Goal: Task Accomplishment & Management: Manage account settings

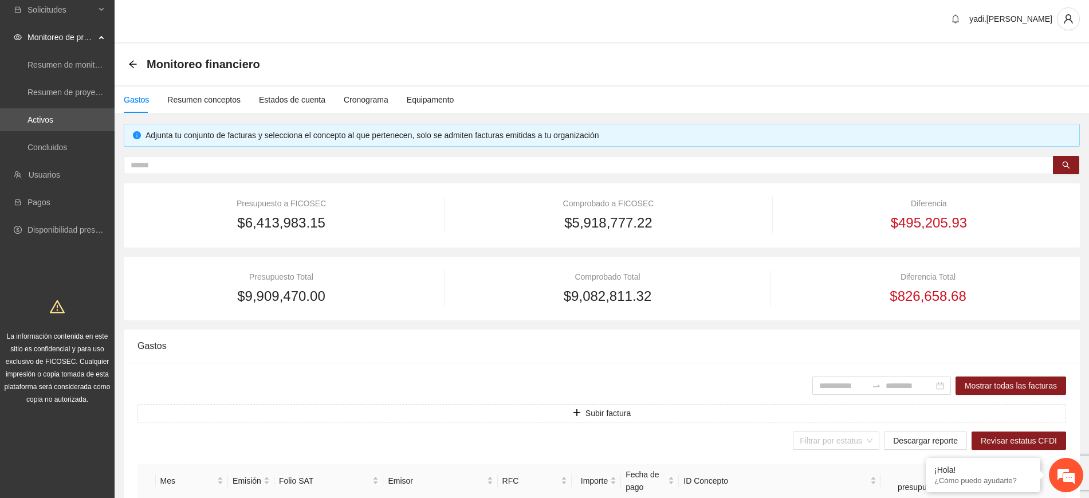
scroll to position [358, 0]
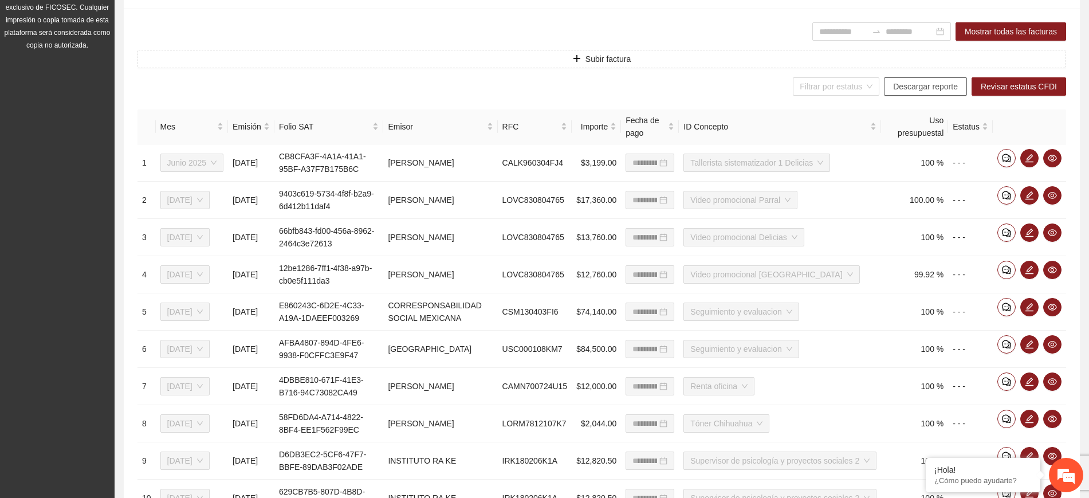
click at [914, 89] on span "Descargar reporte" at bounding box center [925, 86] width 65 height 13
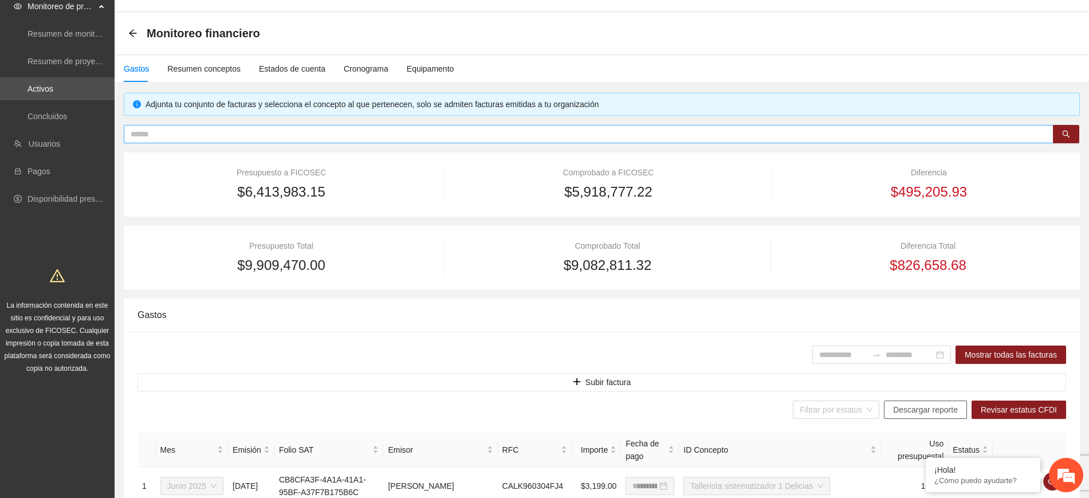
scroll to position [0, 0]
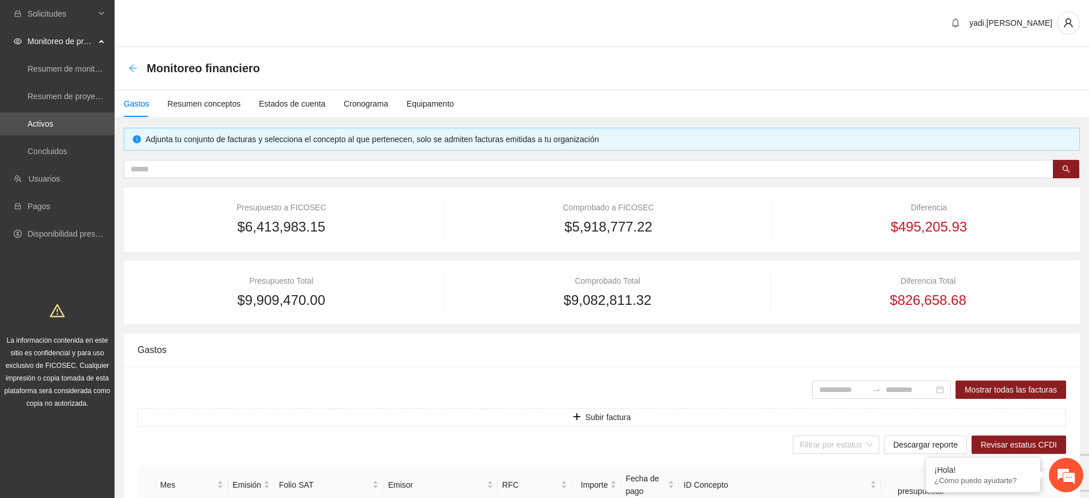
click at [131, 66] on icon "arrow-left" at bounding box center [132, 67] width 7 height 7
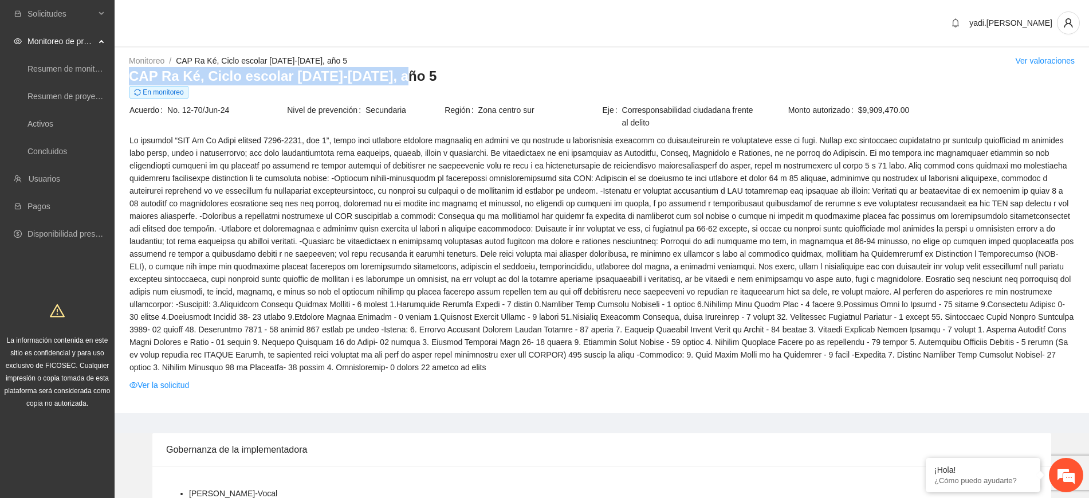
drag, startPoint x: 393, startPoint y: 77, endPoint x: 127, endPoint y: 84, distance: 266.0
click at [127, 84] on div "Monitoreo / CAP Ra Ké, Ciclo escolar 2024-2025, año 5 / Ver valoraciones CAP Ra…" at bounding box center [602, 233] width 975 height 359
copy h3 "CAP Ra Ké, Ciclo escolar 2024-2025, año 5"
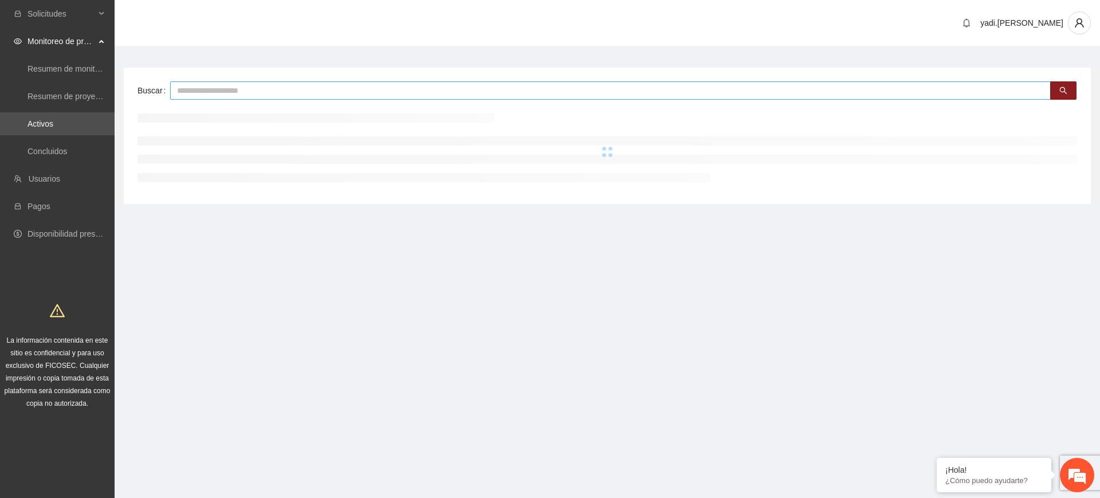
click at [351, 89] on input "text" at bounding box center [610, 90] width 881 height 18
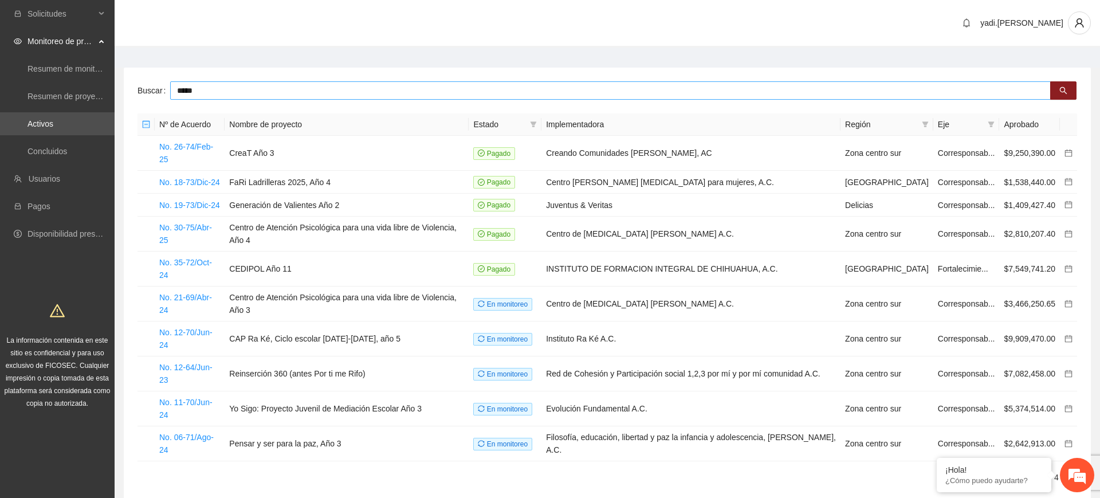
type input "*****"
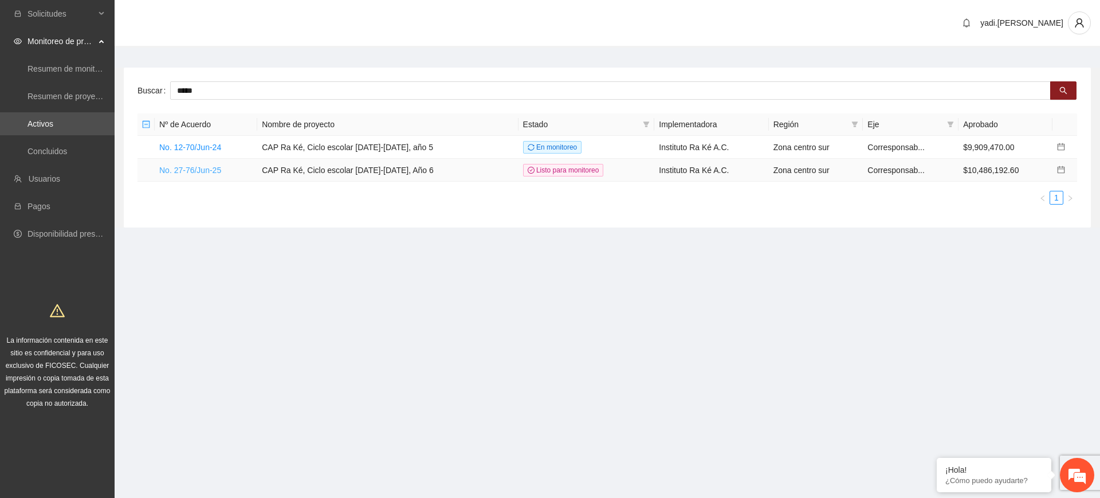
click at [197, 166] on link "No. 27-76/Jun-25" at bounding box center [190, 170] width 62 height 9
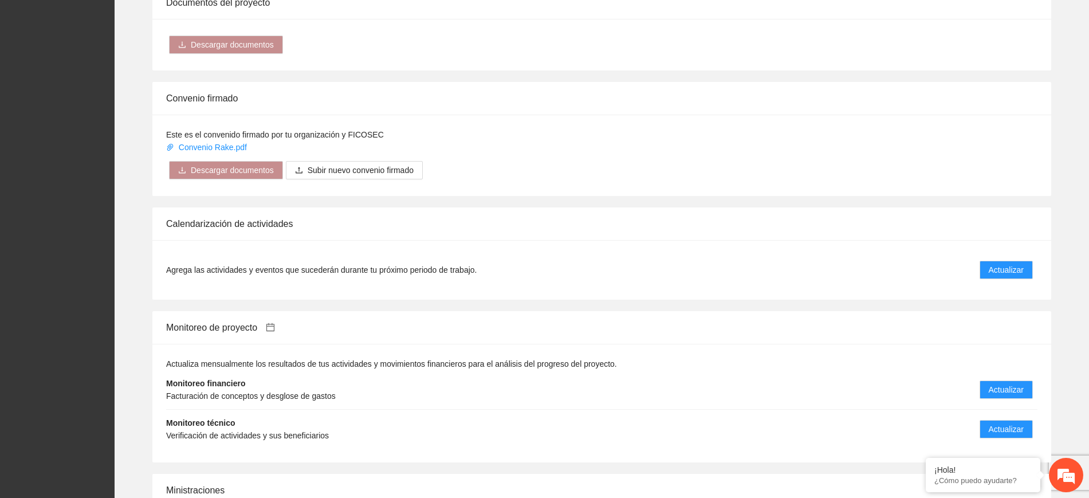
scroll to position [1211, 0]
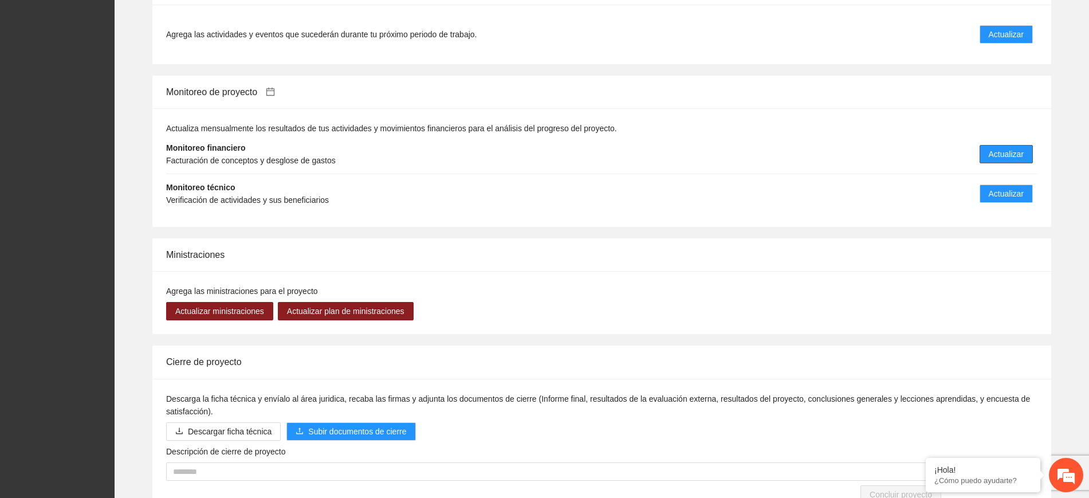
click at [1005, 148] on span "Actualizar" at bounding box center [1006, 154] width 35 height 13
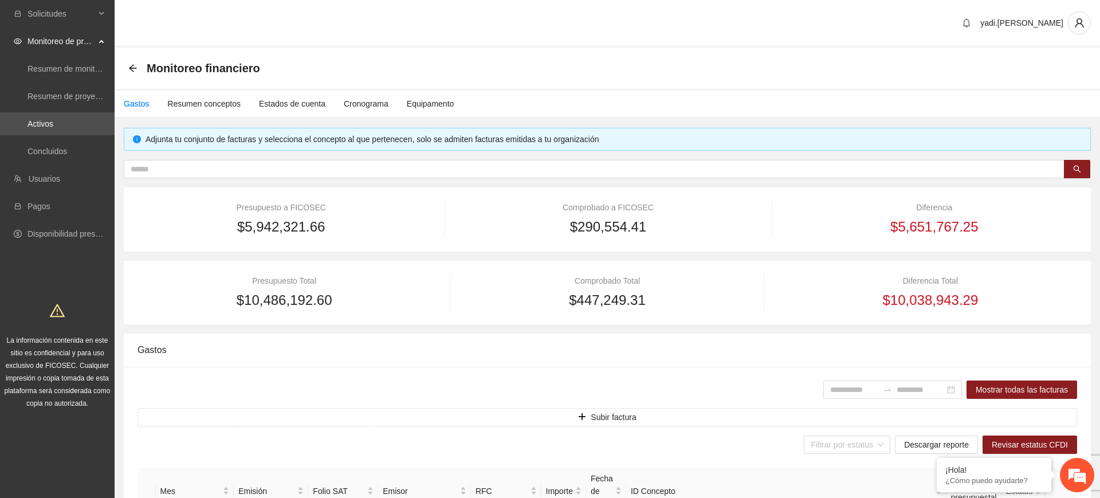
type input "**********"
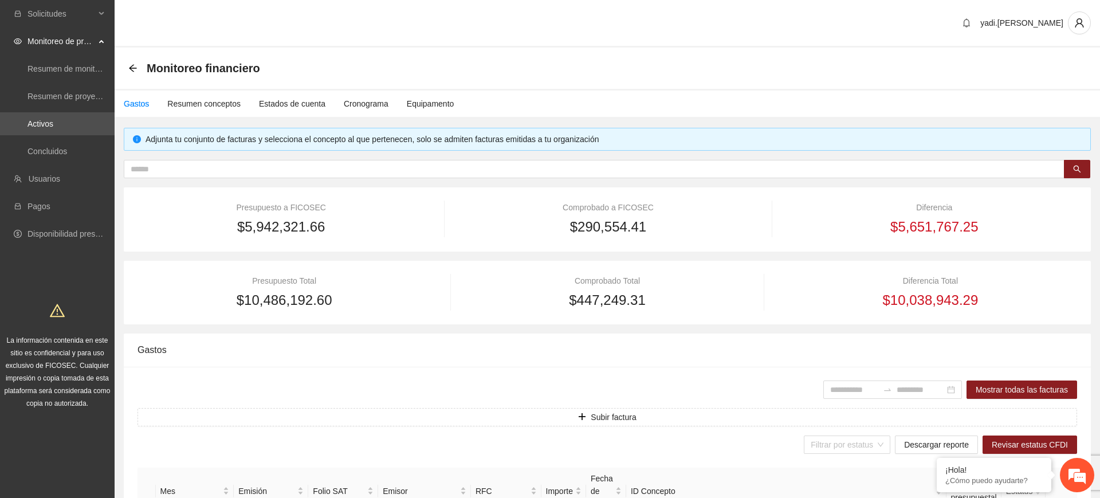
type input "**********"
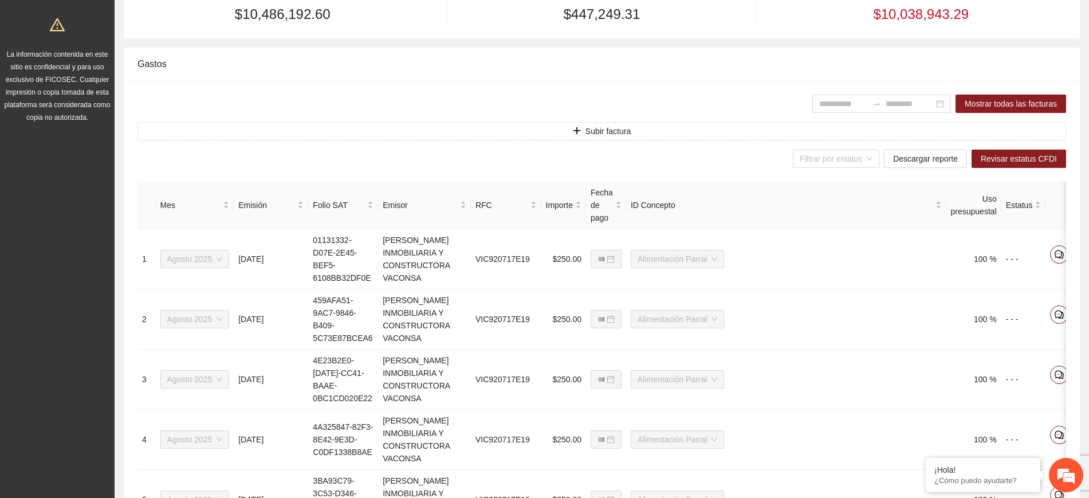
scroll to position [287, 0]
click at [924, 160] on span "Descargar reporte" at bounding box center [925, 158] width 65 height 13
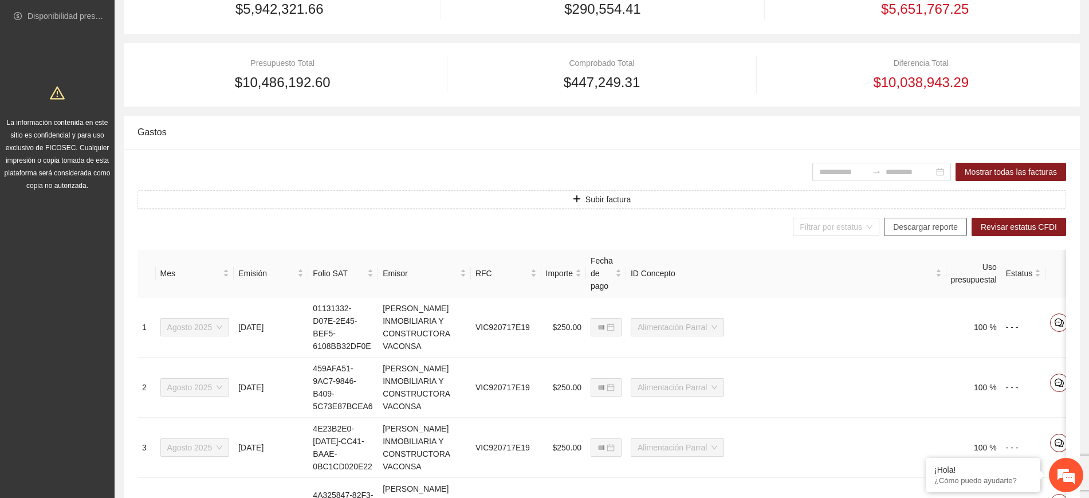
scroll to position [0, 0]
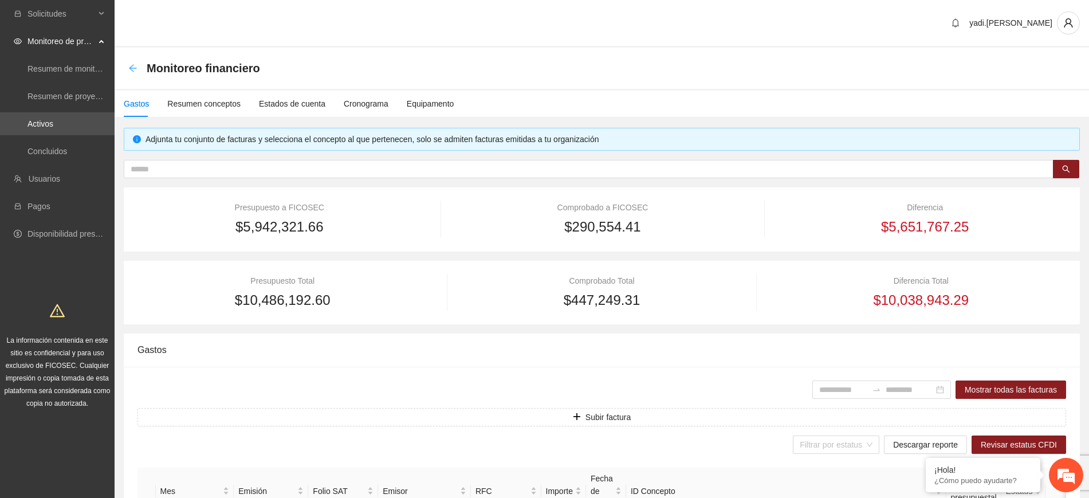
click at [135, 67] on icon "arrow-left" at bounding box center [132, 68] width 9 height 9
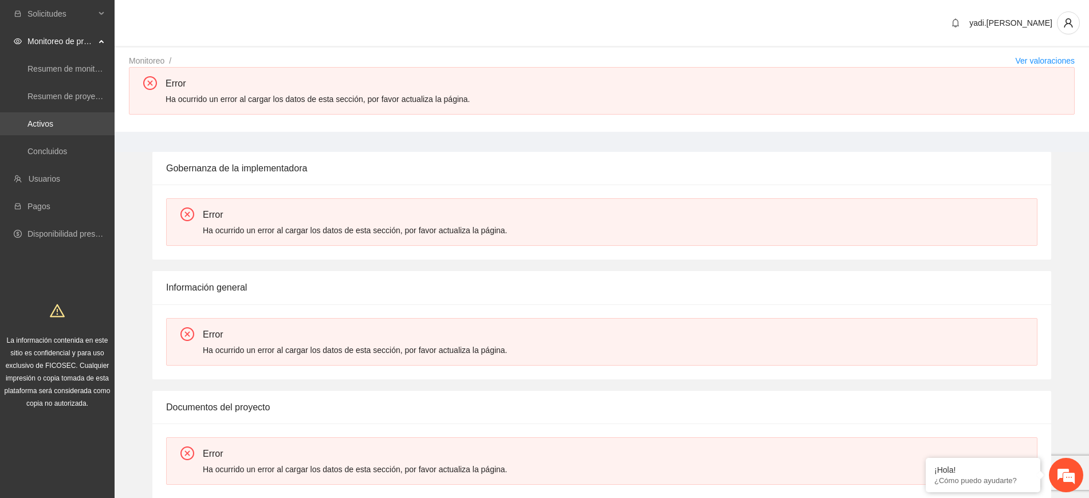
click at [52, 123] on link "Activos" at bounding box center [41, 123] width 26 height 9
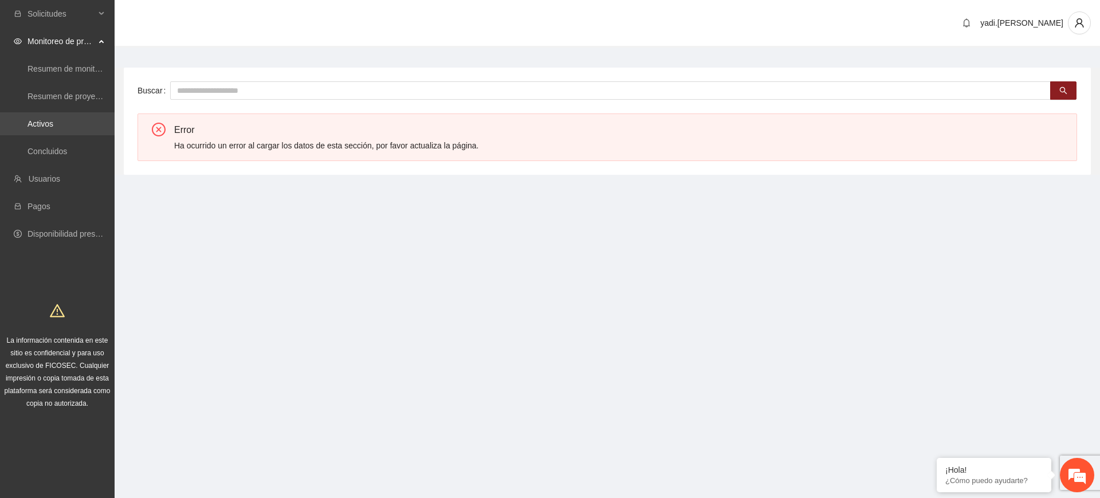
click at [39, 120] on link "Activos" at bounding box center [41, 123] width 26 height 9
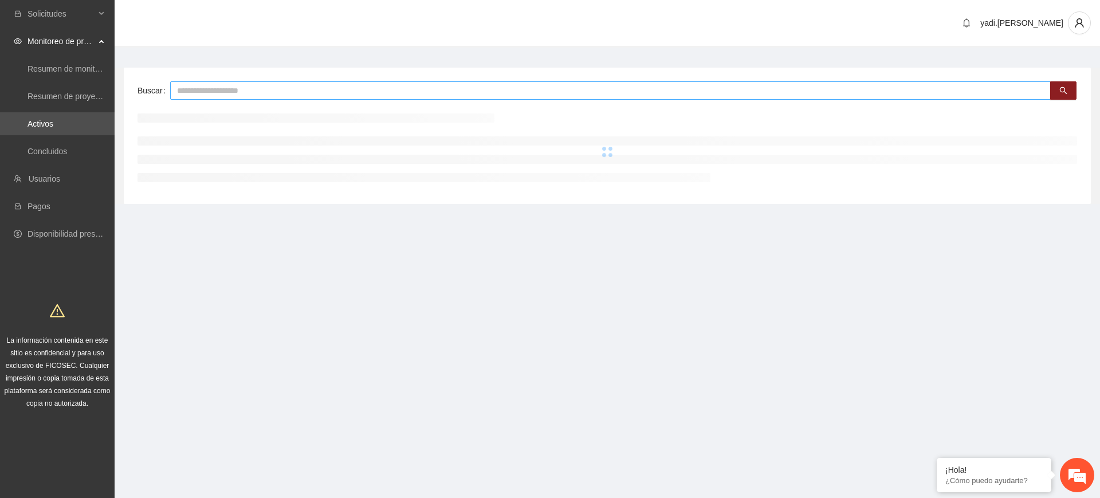
click at [243, 95] on input "text" at bounding box center [610, 90] width 881 height 18
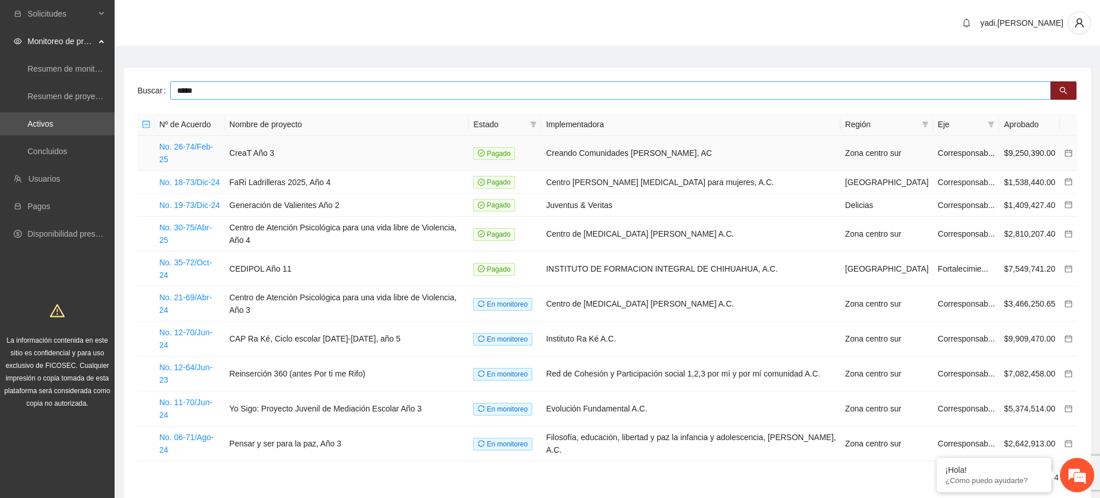
type input "*****"
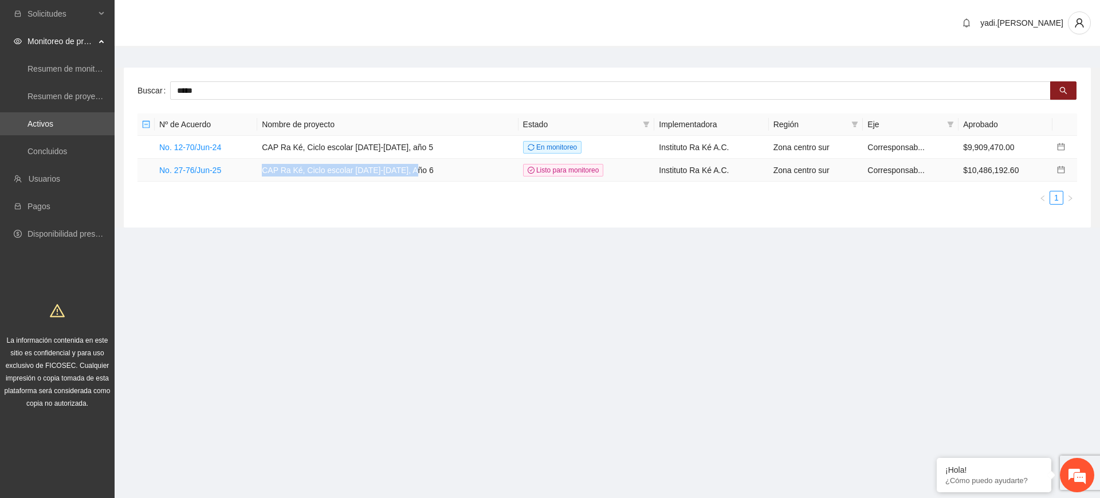
drag, startPoint x: 422, startPoint y: 168, endPoint x: 266, endPoint y: 168, distance: 156.5
click at [266, 168] on td "CAP Ra Ké, Ciclo escolar 2025-2026, Año 6" at bounding box center [387, 170] width 261 height 23
copy td "CAP Ra Ké, Ciclo escolar 2025-2026, Año 6"
